Goal: Check status: Check status

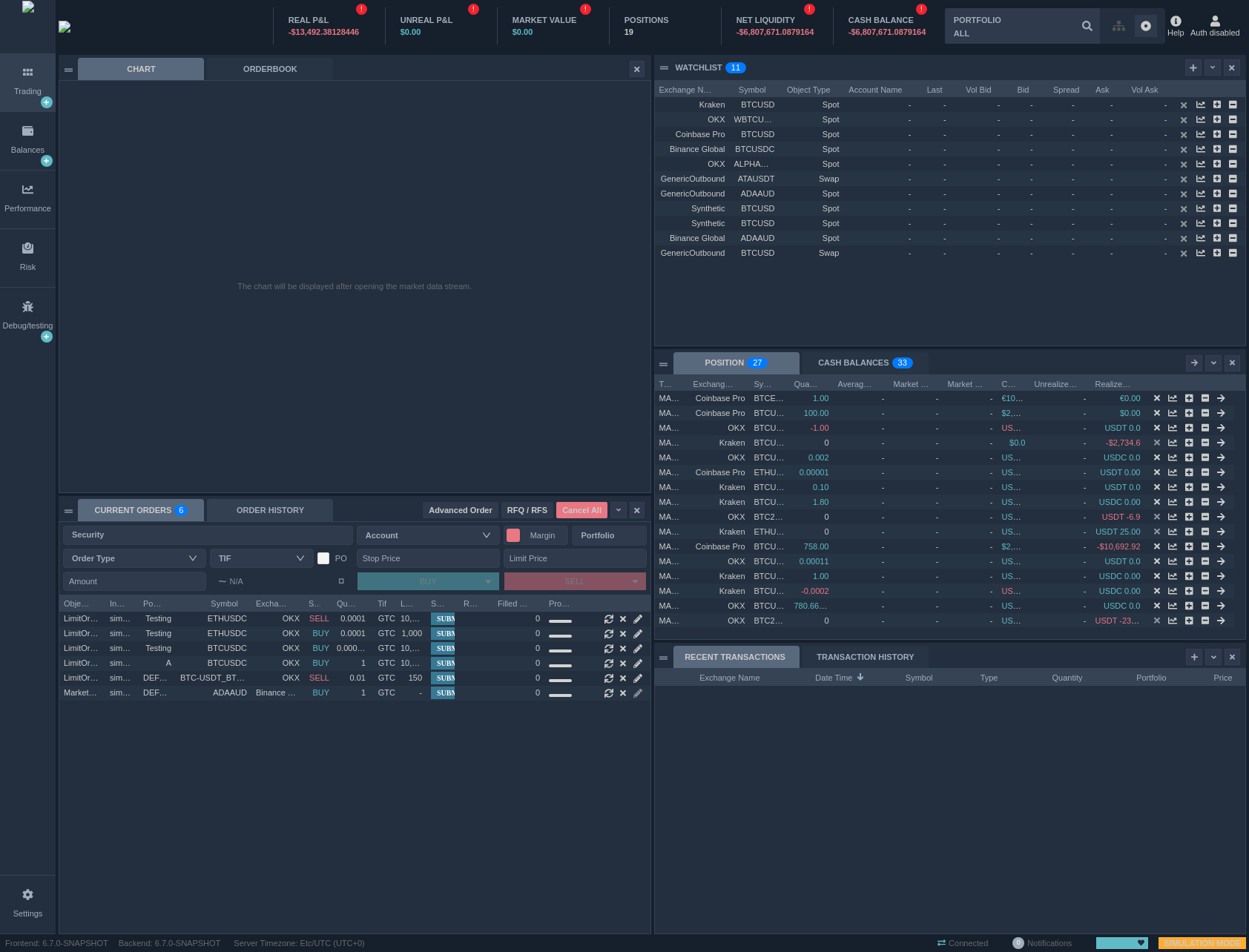
click at [283, 513] on div "ORDER HISTORY" at bounding box center [270, 509] width 126 height 22
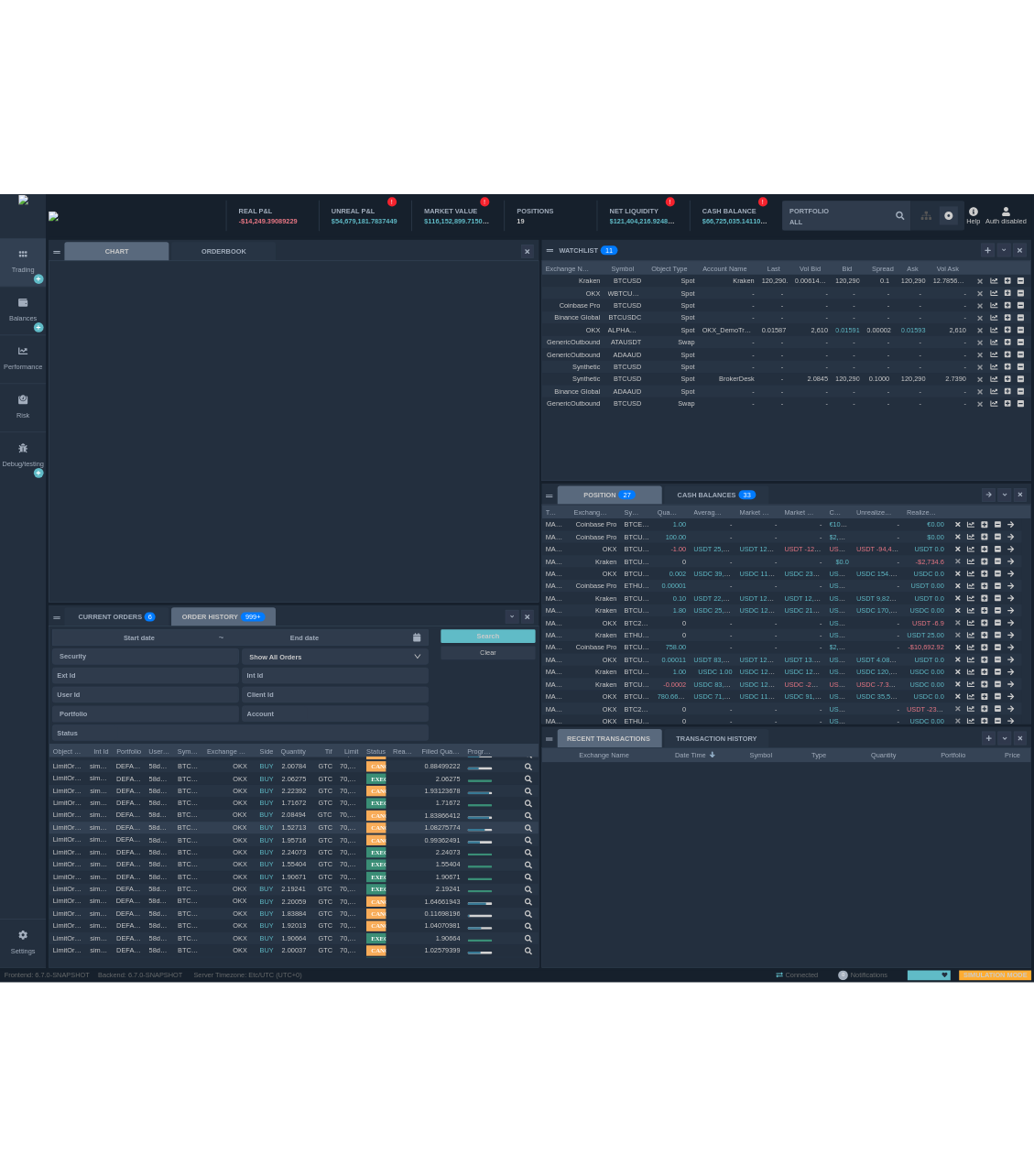
scroll to position [1552, 0]
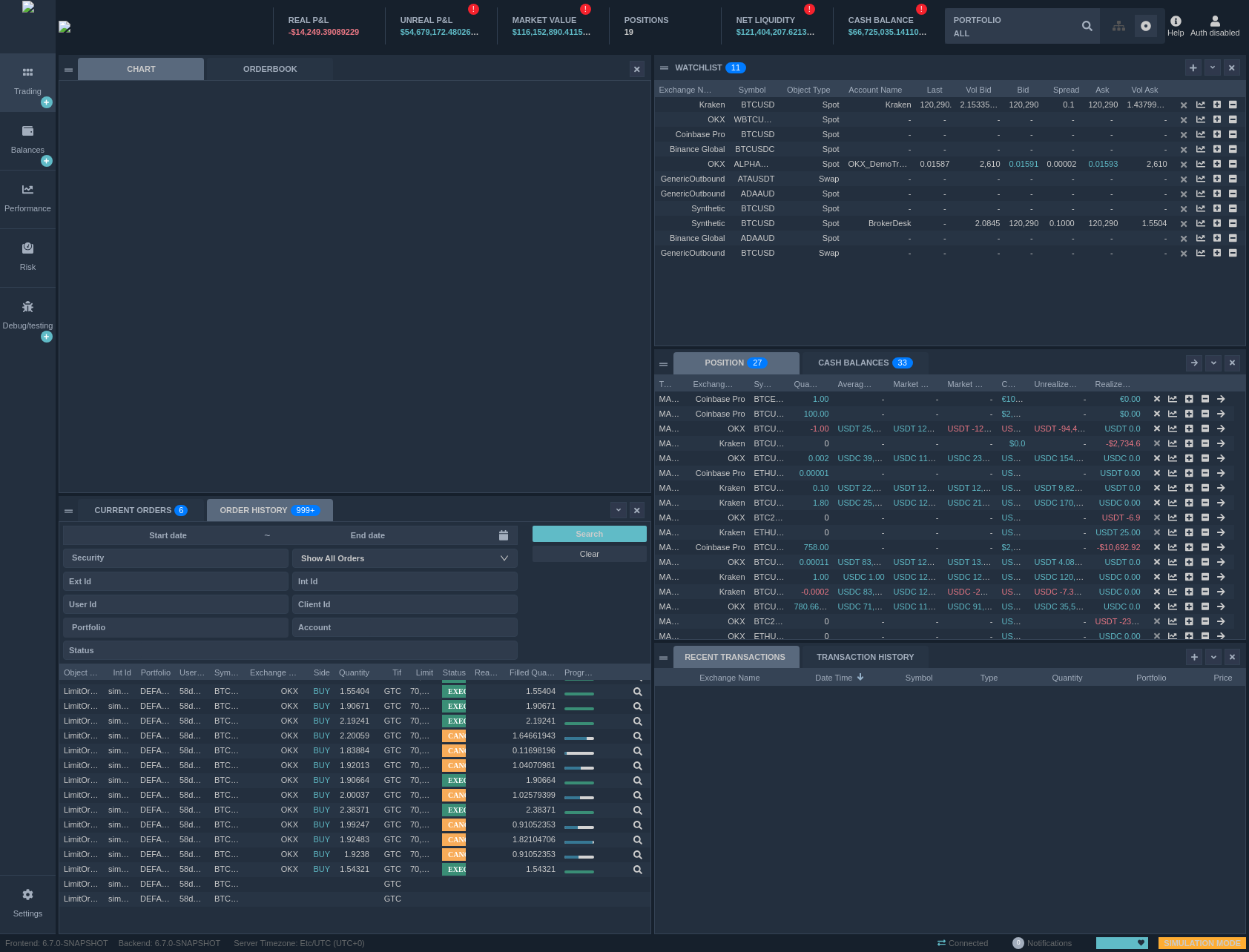
click at [1005, 317] on div "2.15335377 120,290.0 0.1 120,290.1 1.43799360 Kraken BTCUSD Spot Kraken 120,290…" at bounding box center [950, 221] width 591 height 247
click at [1005, 316] on div "2.15335377 120,290.0 0.1 120,290.1 1.43799360 Kraken BTCUSD Spot Kraken 120,290…" at bounding box center [950, 221] width 591 height 247
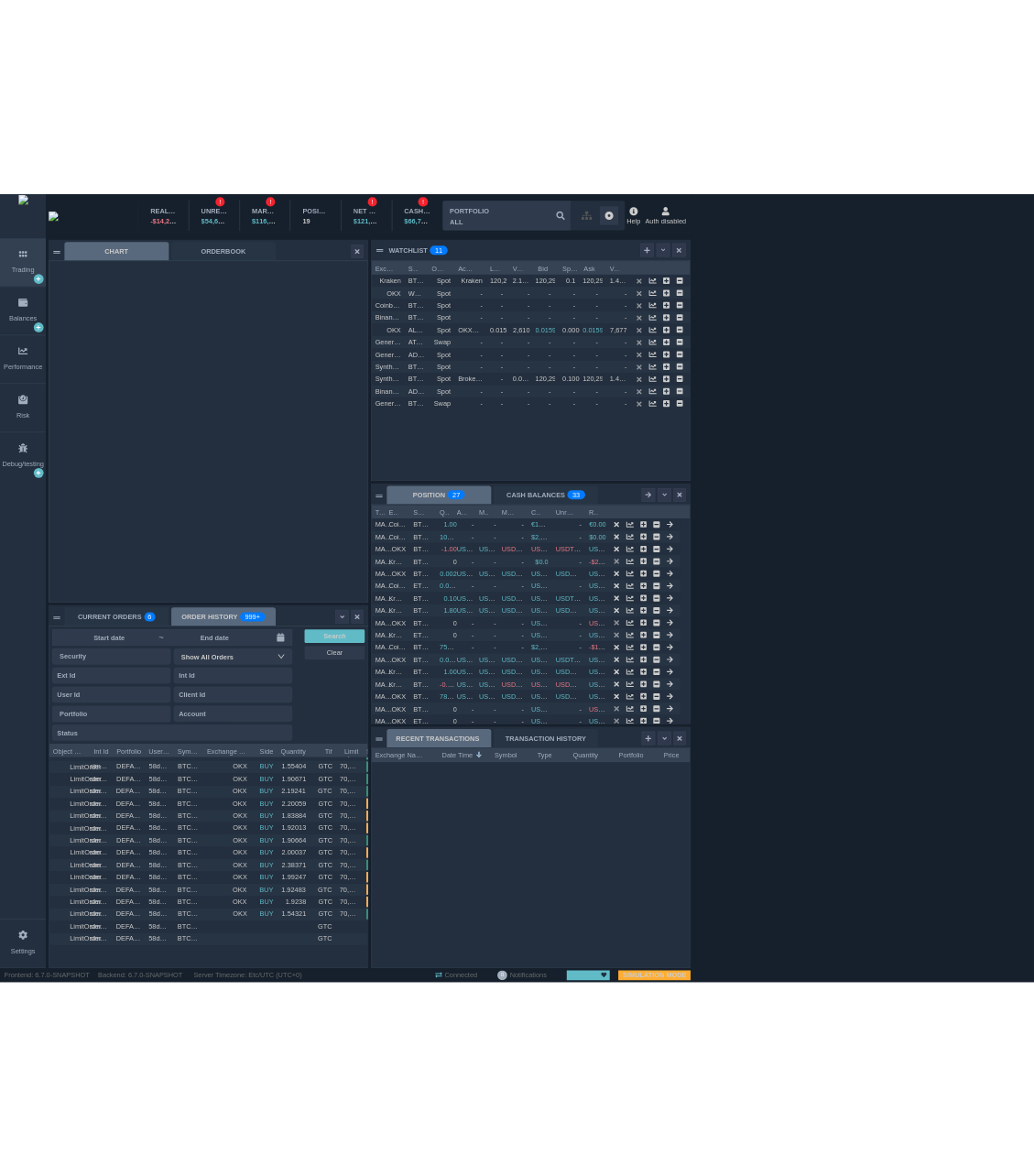
scroll to position [326, 475]
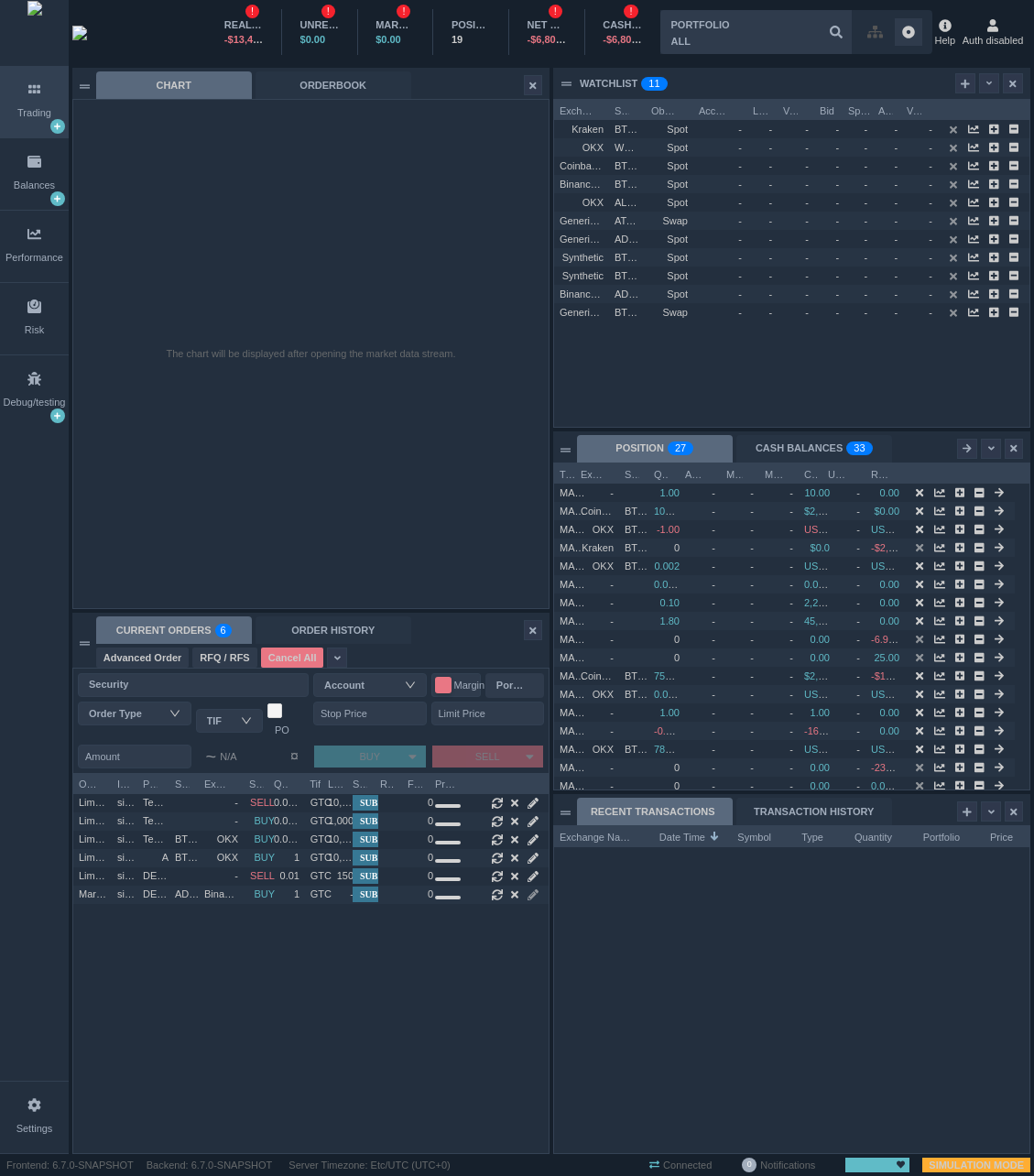
scroll to position [380, 475]
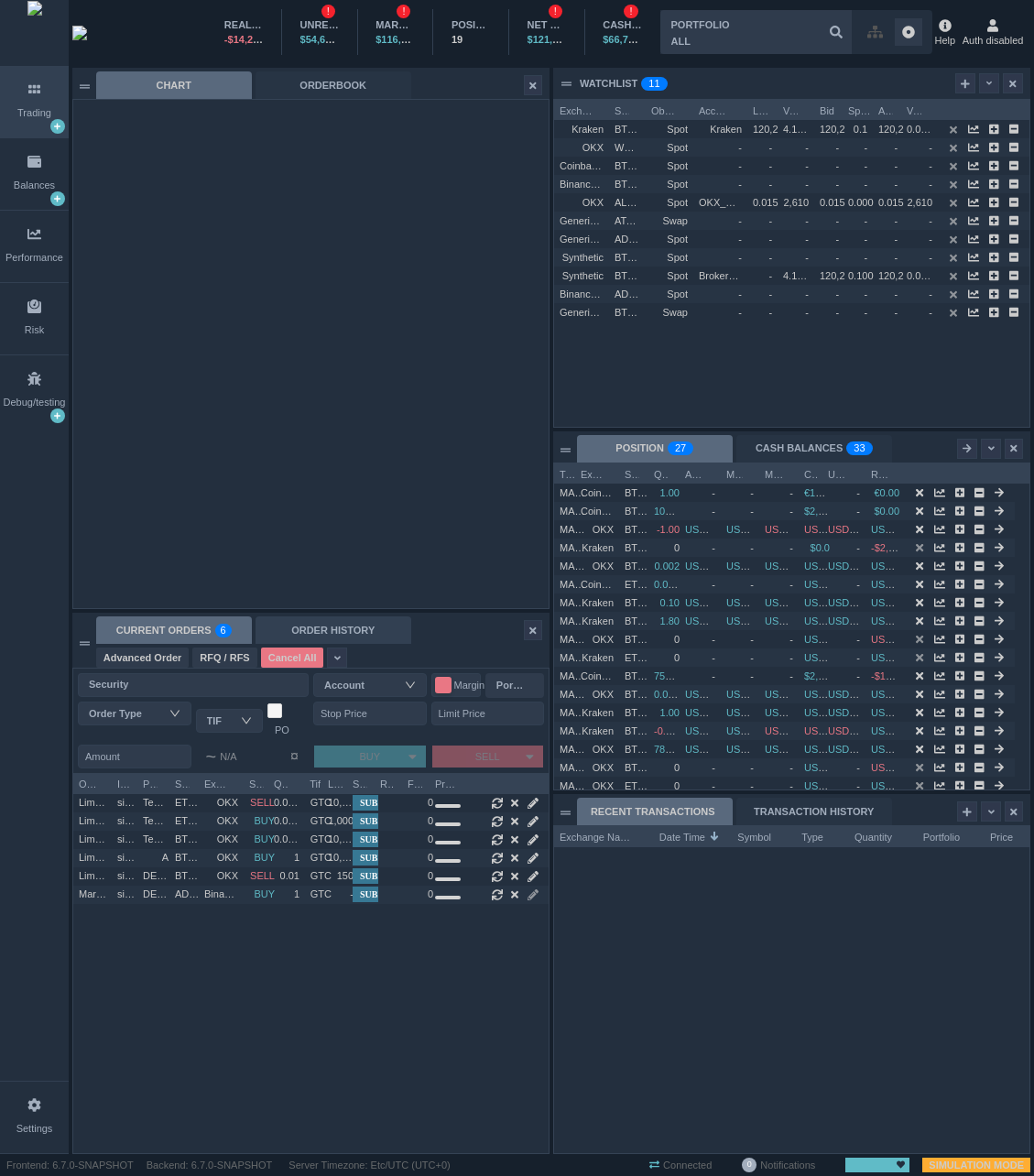
click at [314, 621] on div "ORDER HISTORY" at bounding box center [334, 629] width 156 height 27
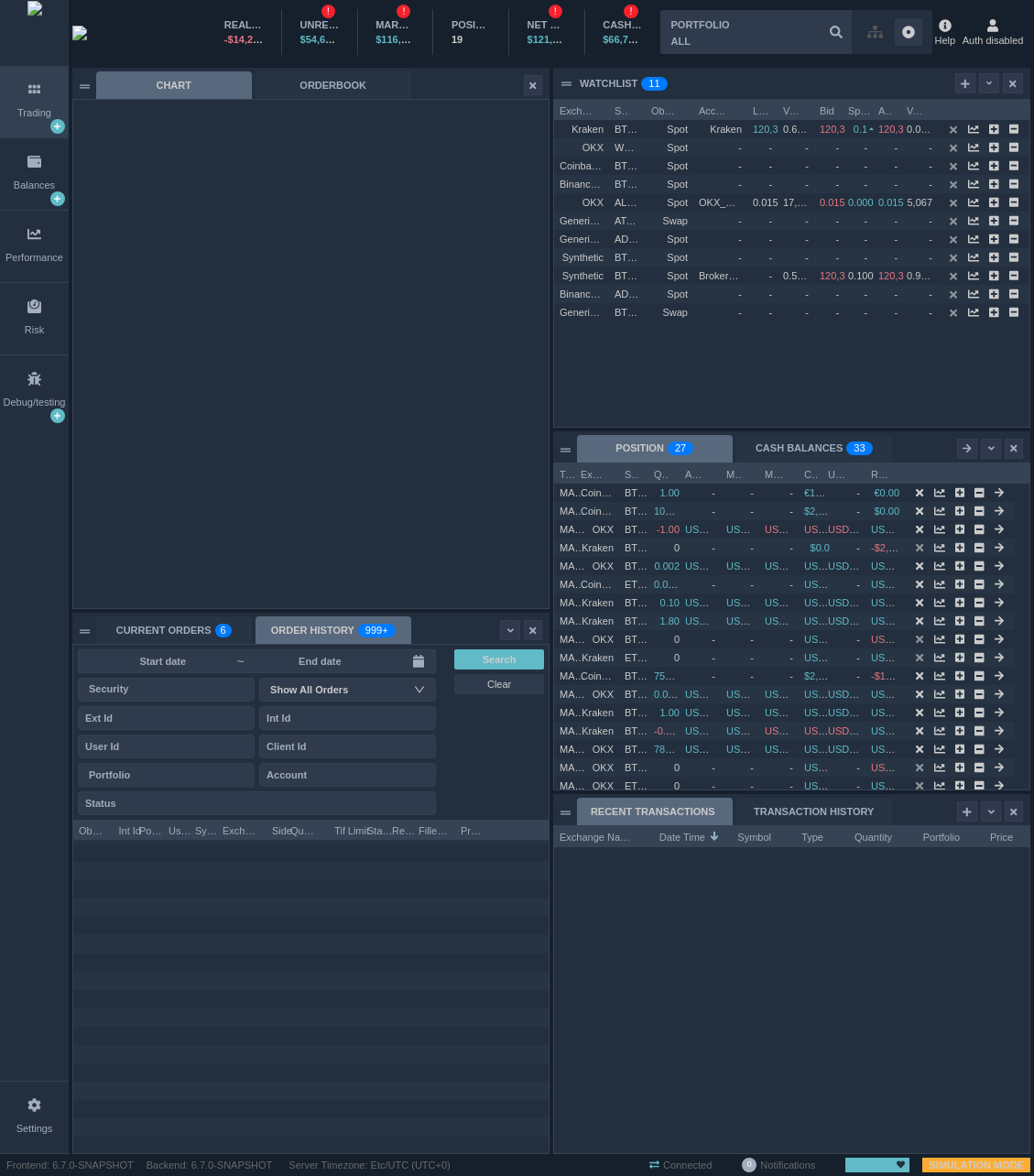
scroll to position [1552, 0]
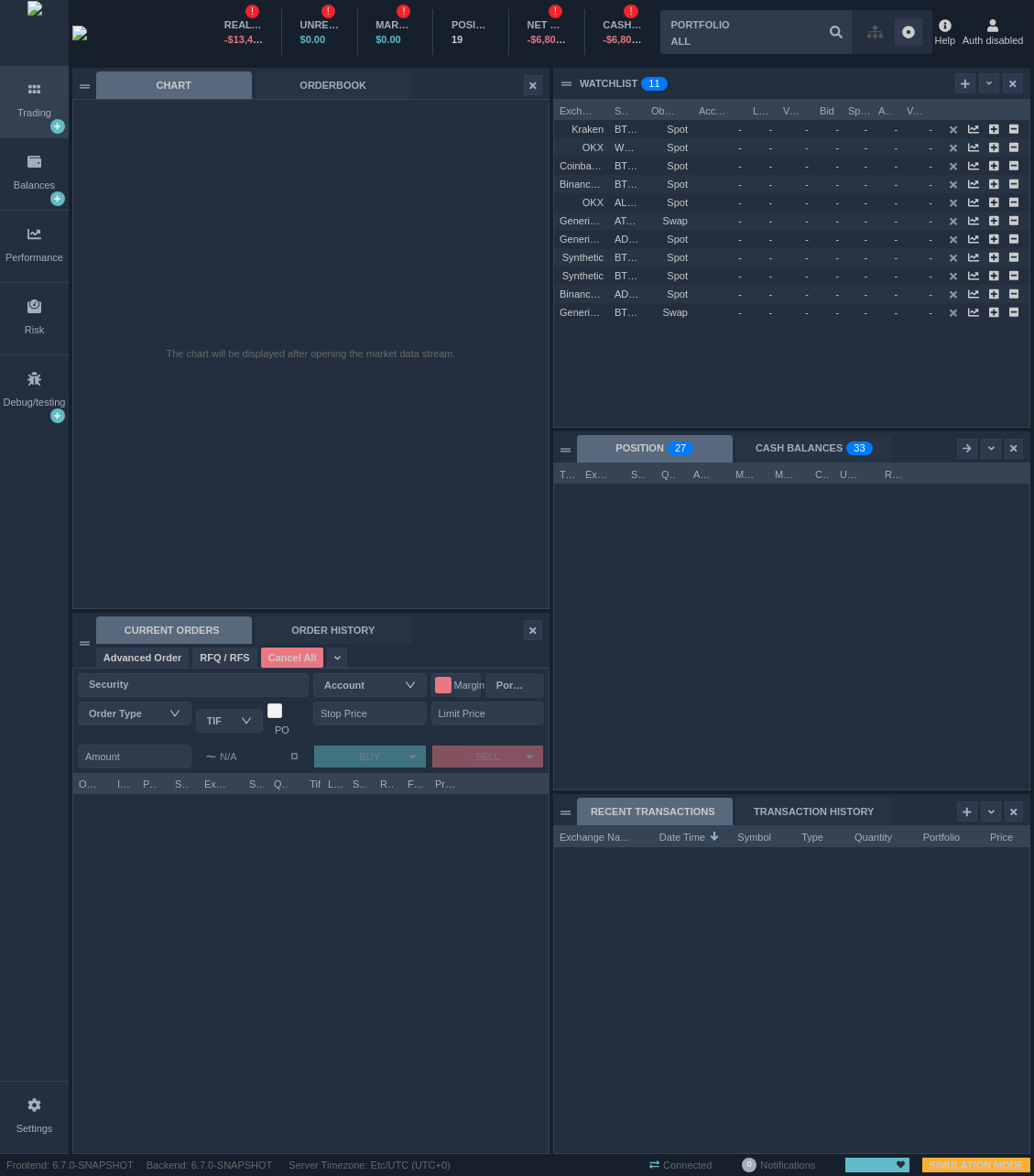
scroll to position [380, 475]
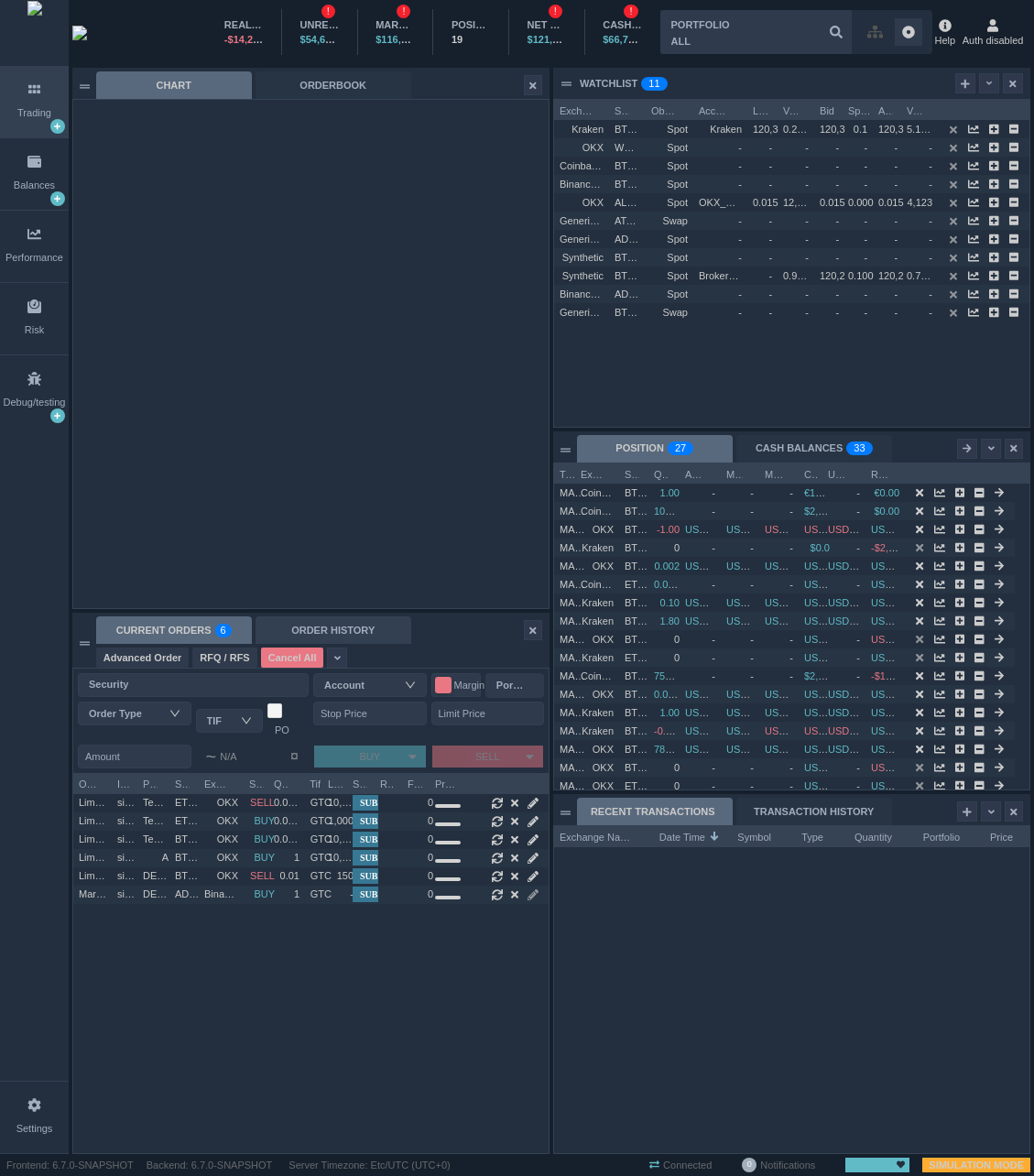
click at [368, 629] on div "ORDER HISTORY" at bounding box center [334, 629] width 156 height 27
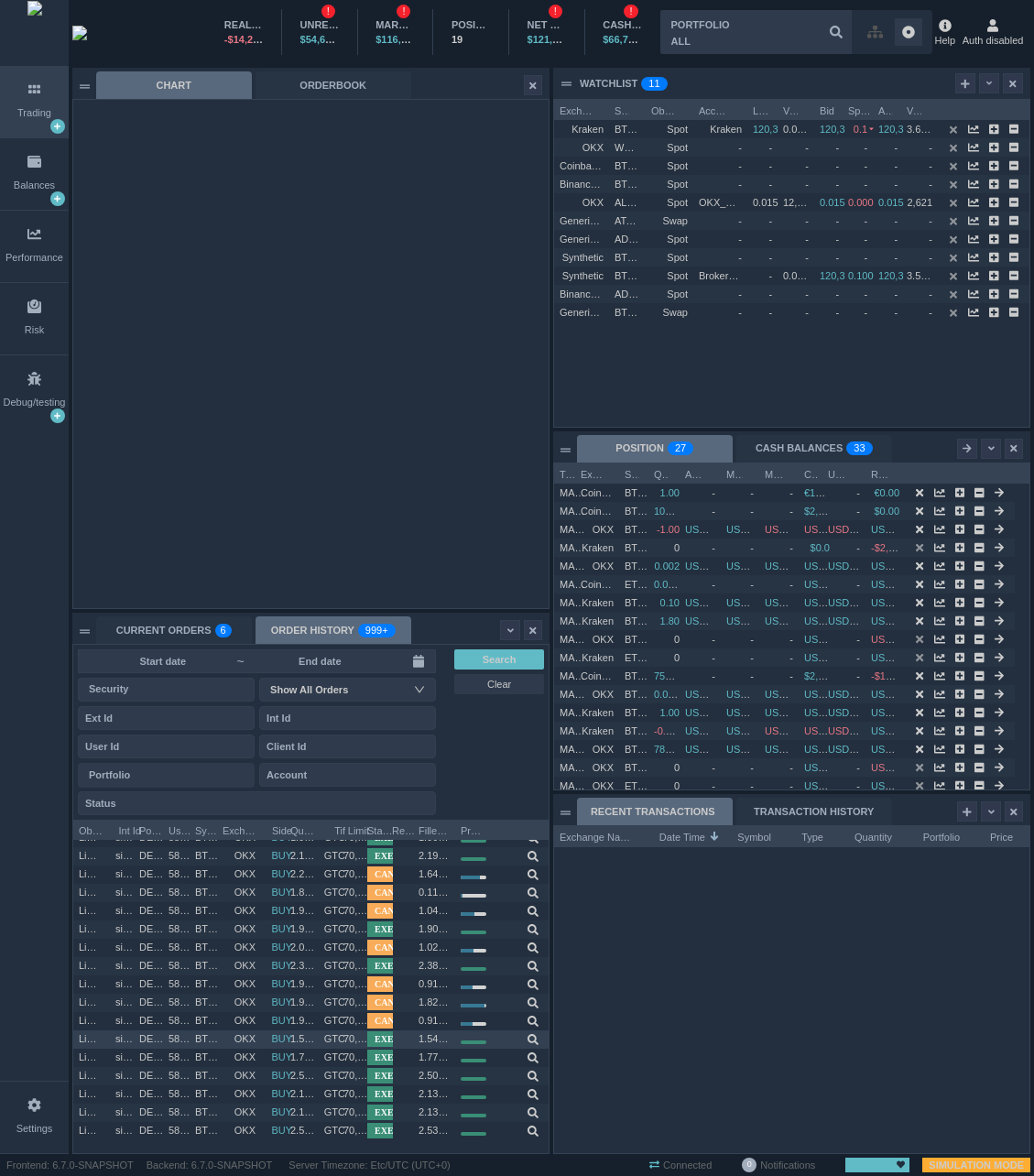
scroll to position [1710, 0]
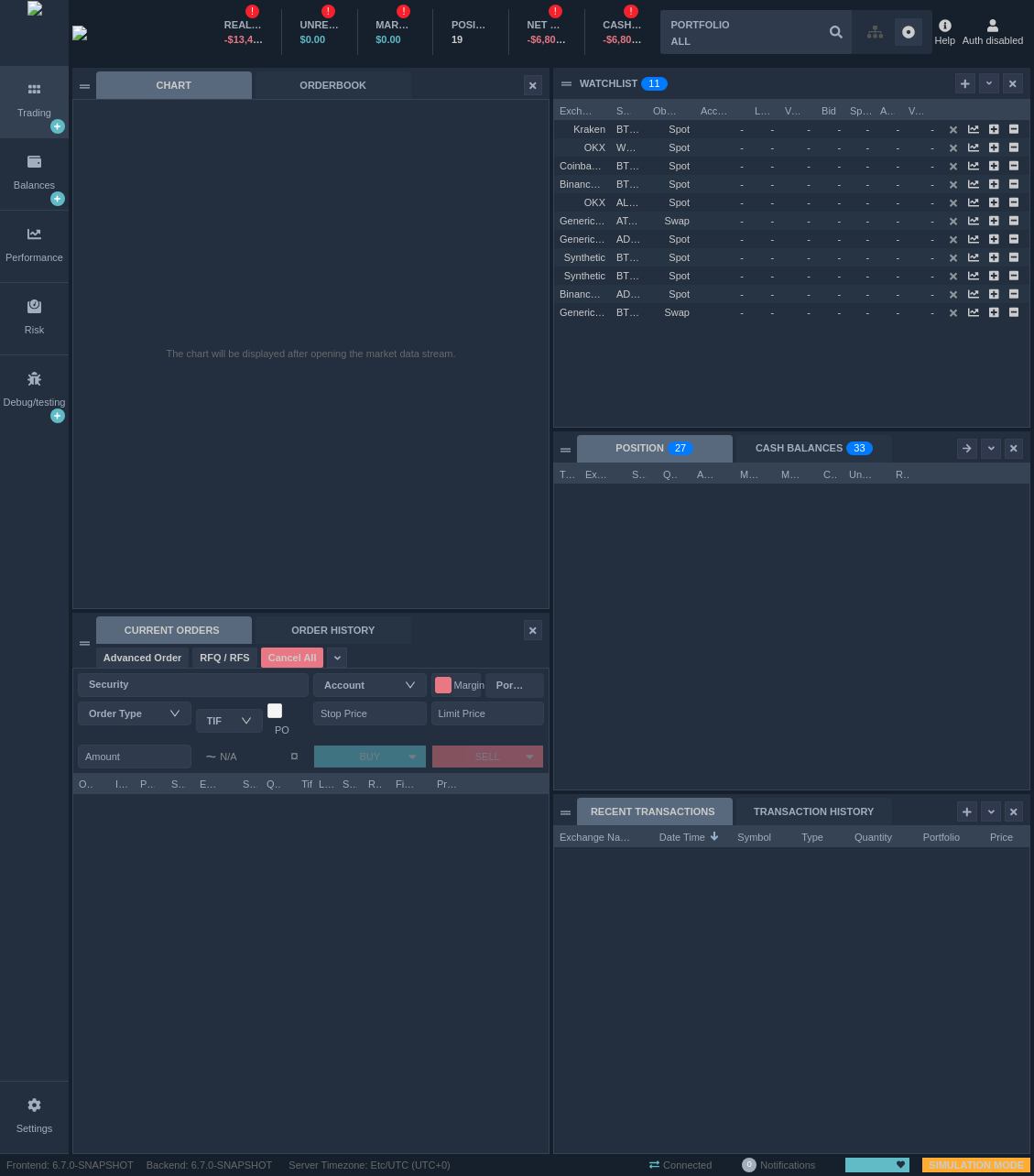
scroll to position [380, 475]
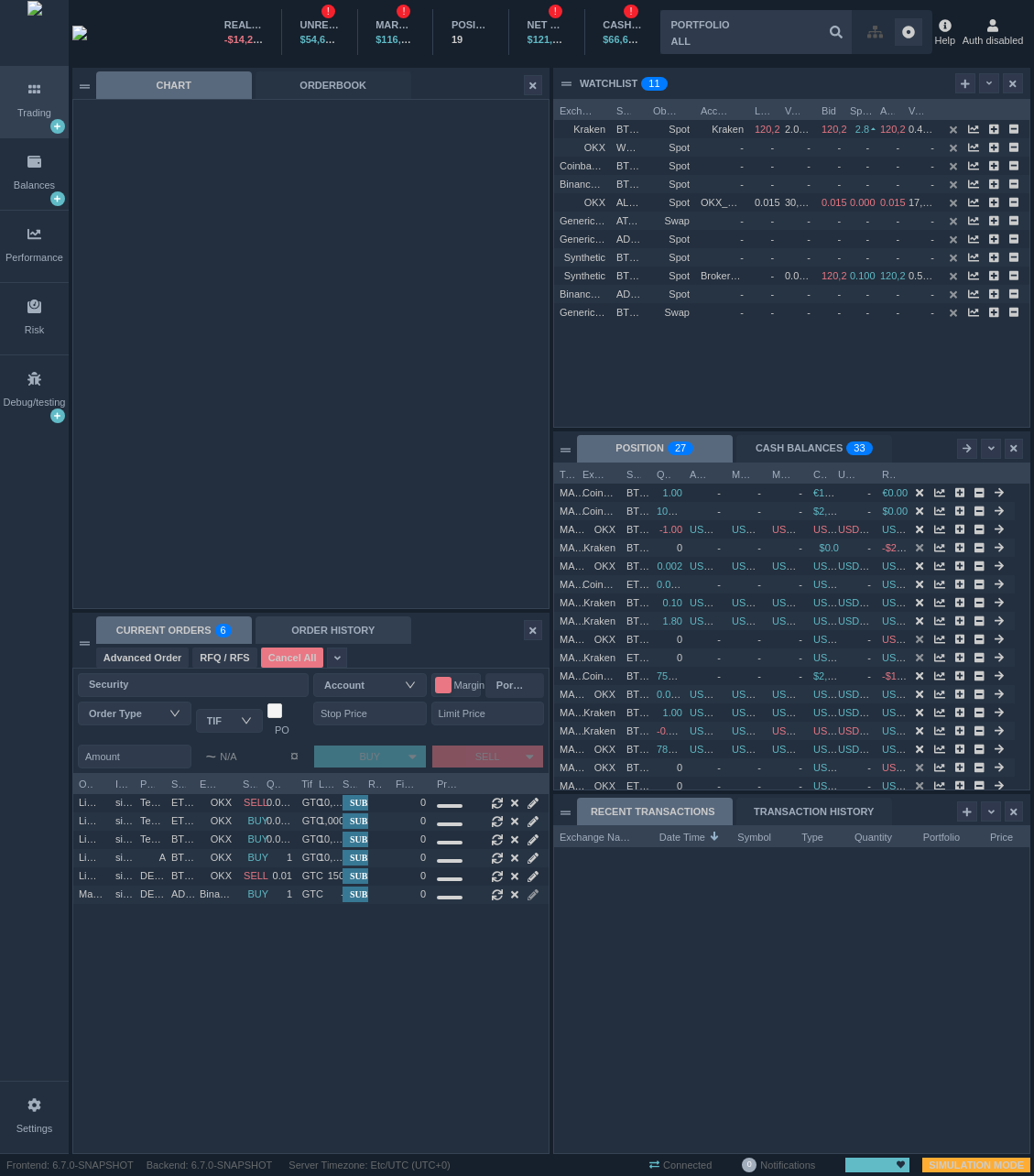
click at [312, 641] on div "ORDER HISTORY" at bounding box center [334, 629] width 156 height 27
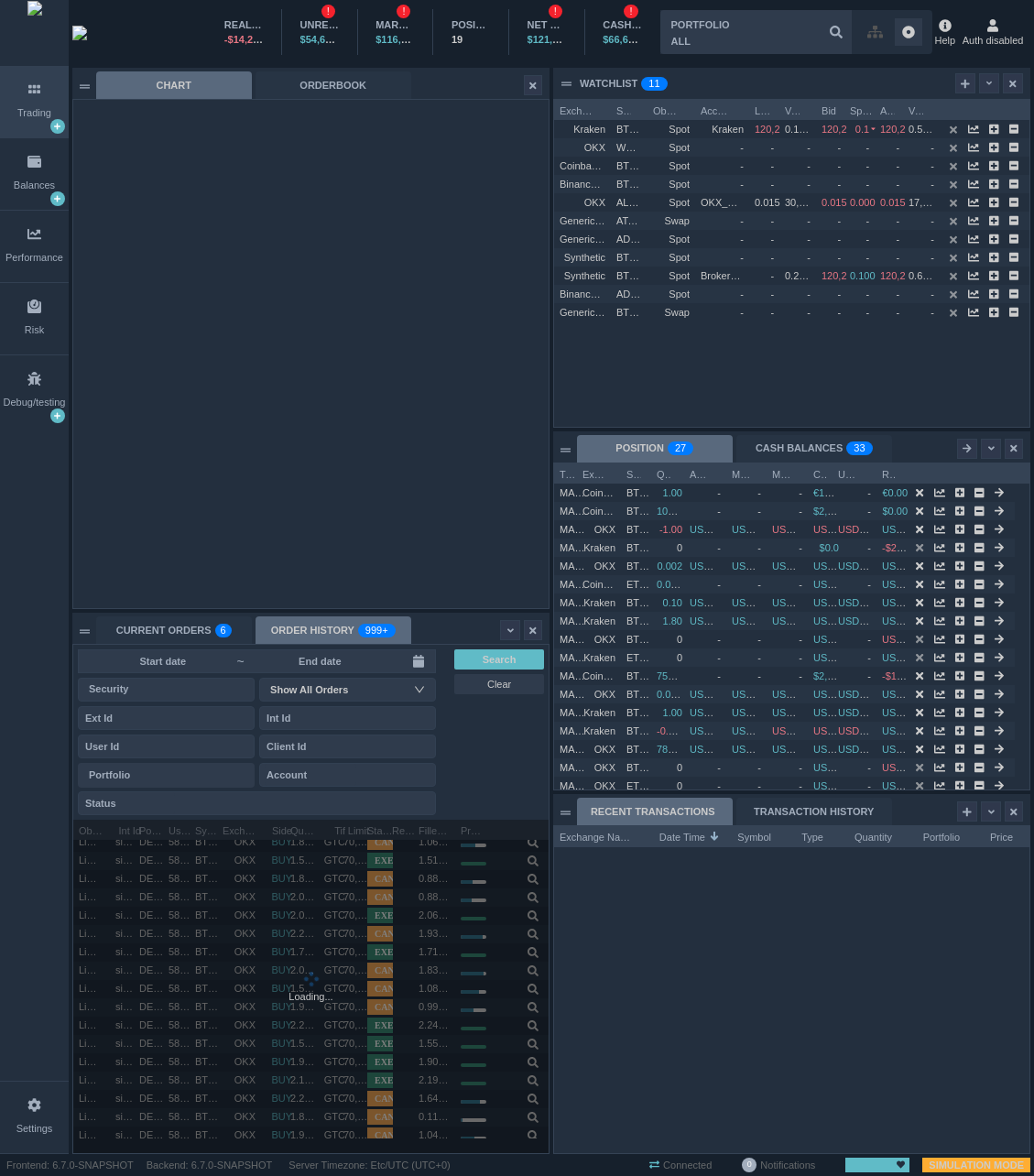
scroll to position [1403, 0]
